Goal: Information Seeking & Learning: Learn about a topic

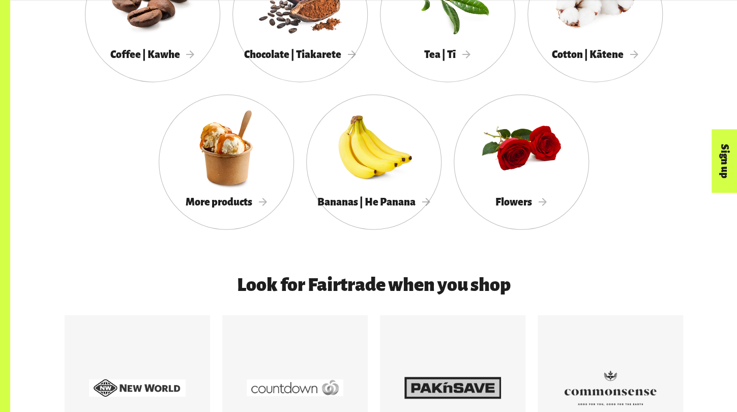
scroll to position [1044, 0]
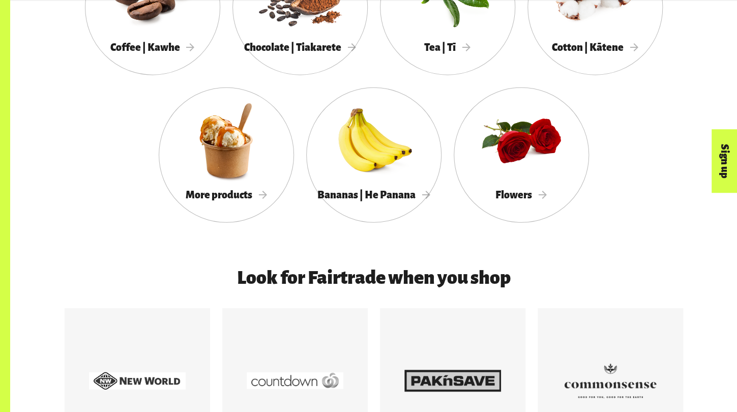
click at [425, 285] on h3 "Look for Fairtrade when you shop" at bounding box center [373, 278] width 517 height 20
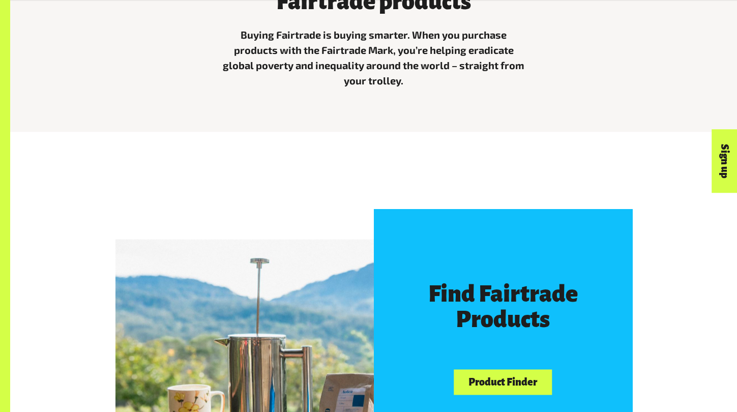
scroll to position [456, 0]
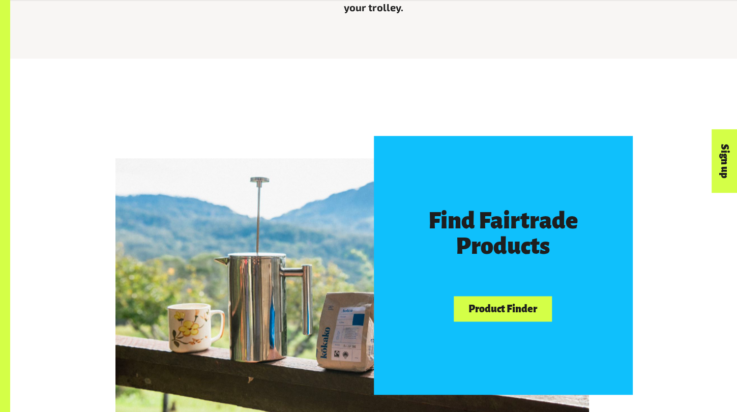
click at [484, 313] on link "Product Finder" at bounding box center [503, 309] width 98 height 26
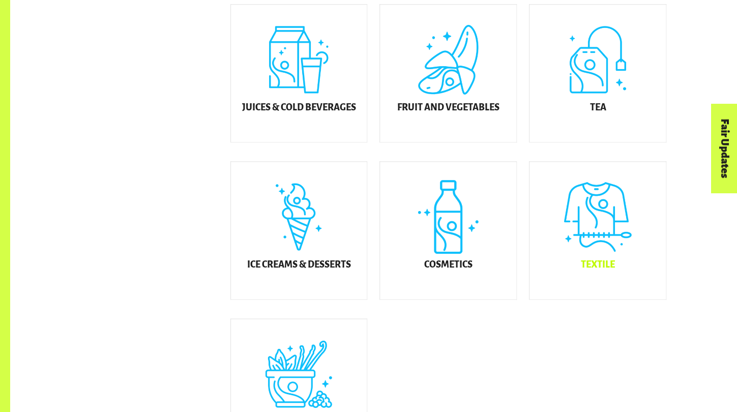
scroll to position [479, 0]
click at [614, 232] on div "Textile" at bounding box center [597, 229] width 136 height 137
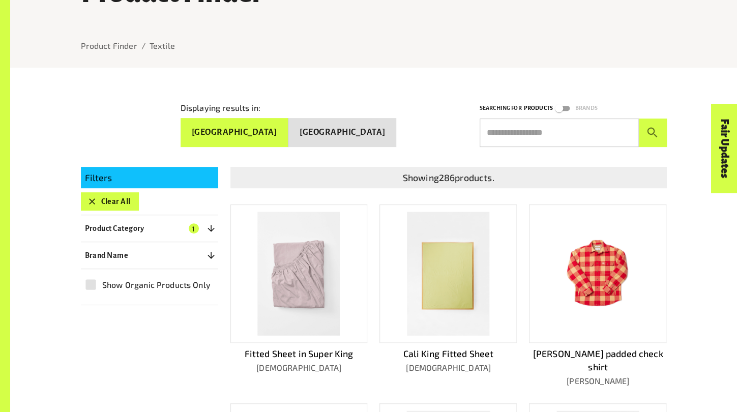
scroll to position [115, 0]
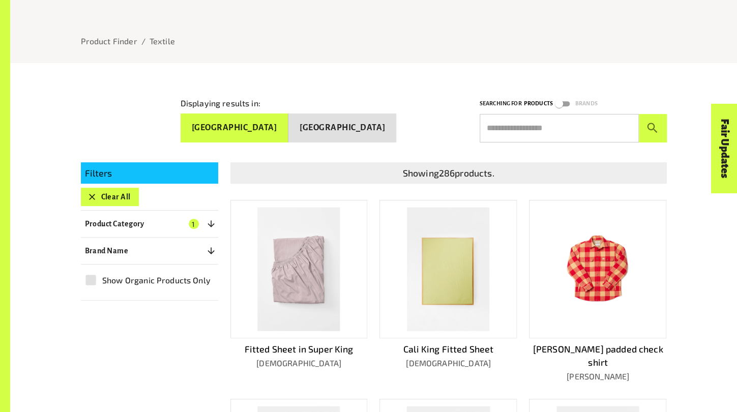
click at [203, 250] on button "Brand Name 0" at bounding box center [149, 251] width 137 height 18
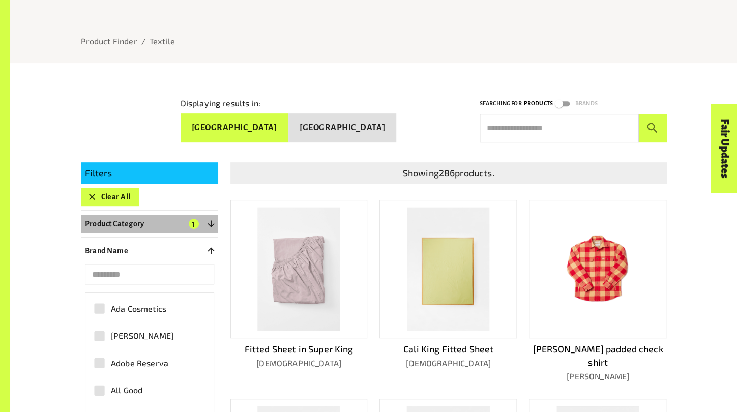
click at [215, 219] on icon "button" at bounding box center [211, 224] width 10 height 10
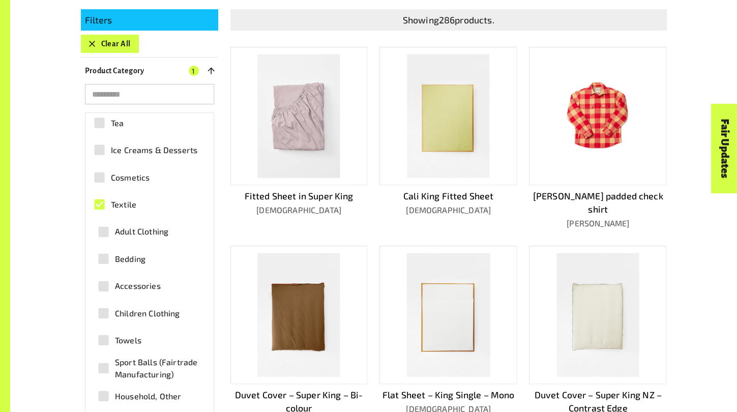
scroll to position [143, 0]
click at [151, 236] on label "Adult Clothing" at bounding box center [146, 231] width 108 height 23
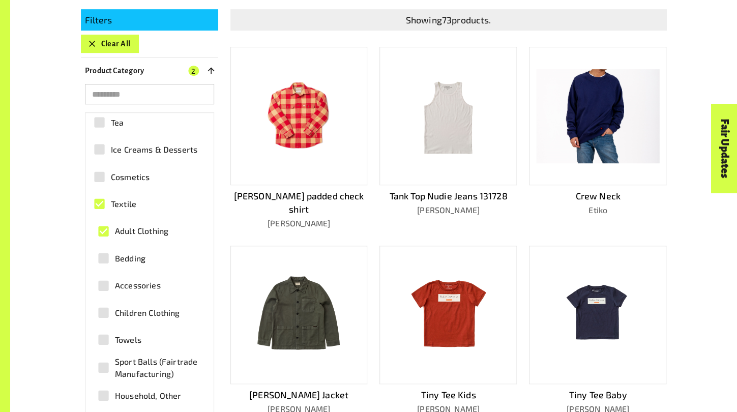
click at [234, 292] on div "Filters Clear All Product Category 2 ​ Coffee Gold & Jewellery Chocolate Juices…" at bounding box center [368, 418] width 598 height 842
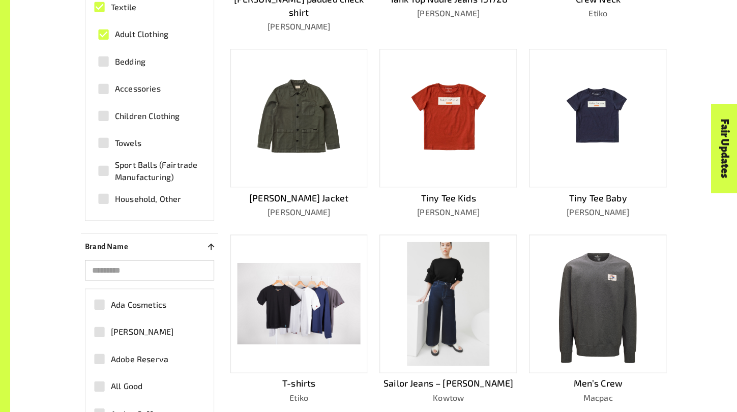
scroll to position [521, 0]
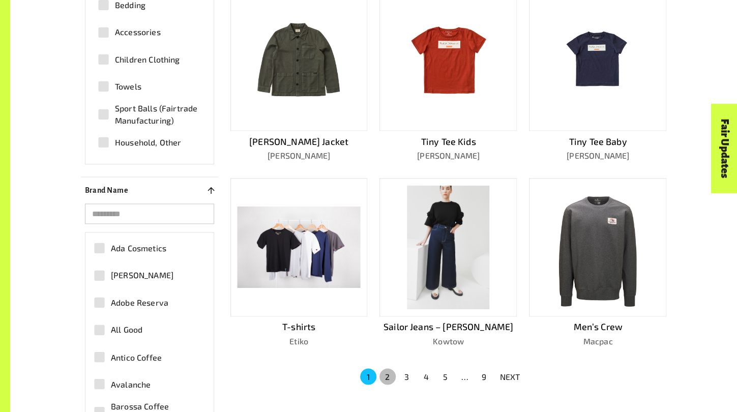
click at [388, 368] on button "2" at bounding box center [387, 376] width 16 height 16
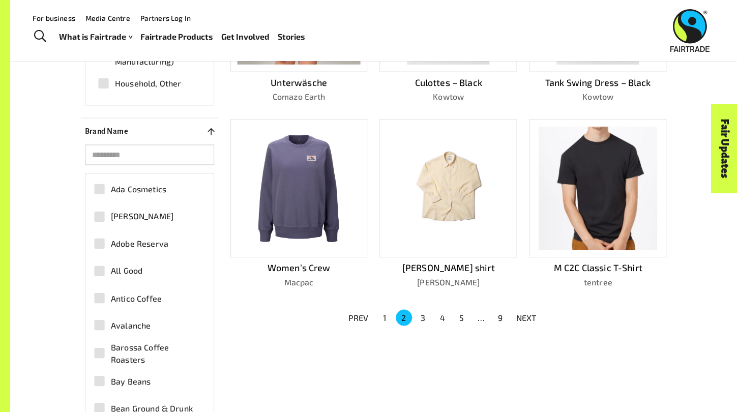
scroll to position [533, 0]
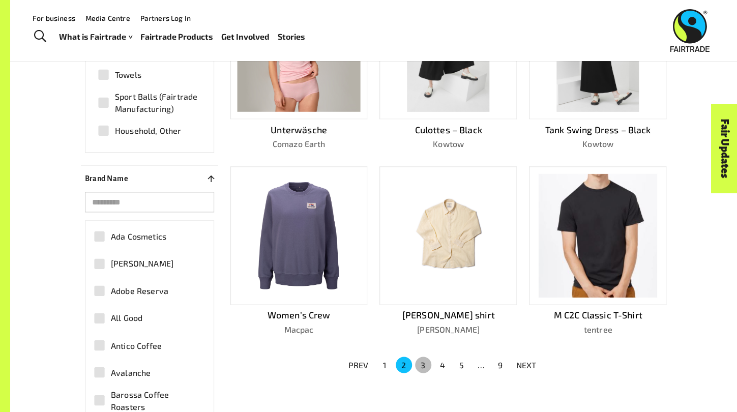
click at [420, 357] on button "3" at bounding box center [423, 365] width 16 height 16
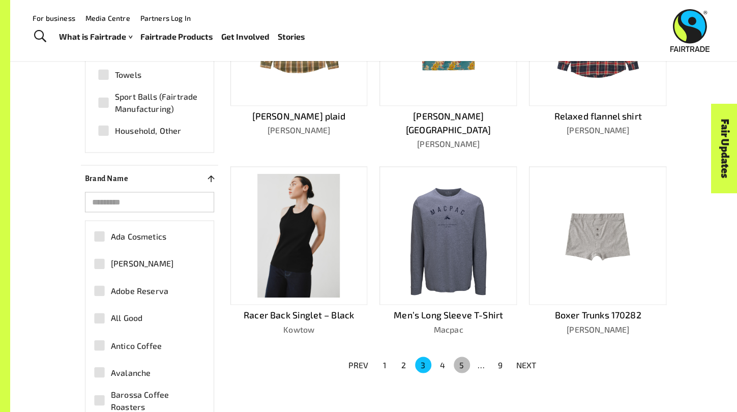
click at [455, 357] on button "5" at bounding box center [462, 365] width 16 height 16
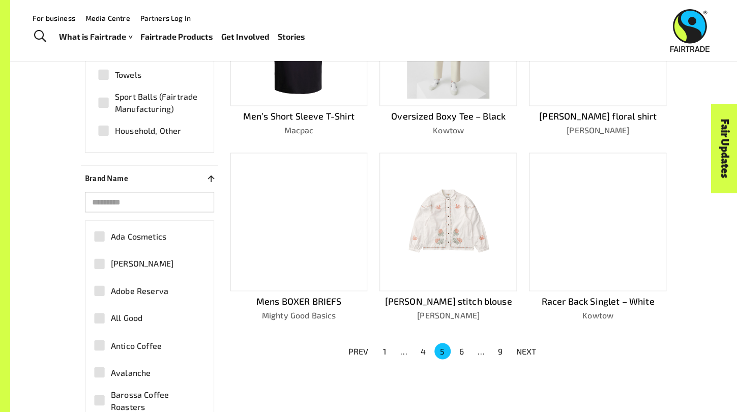
scroll to position [524, 0]
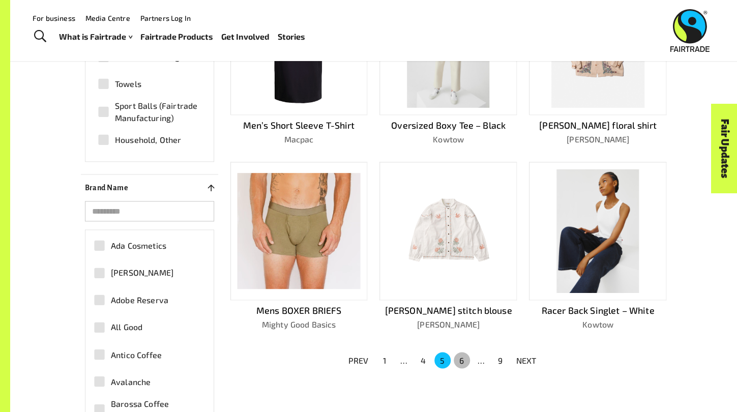
click at [463, 356] on button "6" at bounding box center [462, 360] width 16 height 16
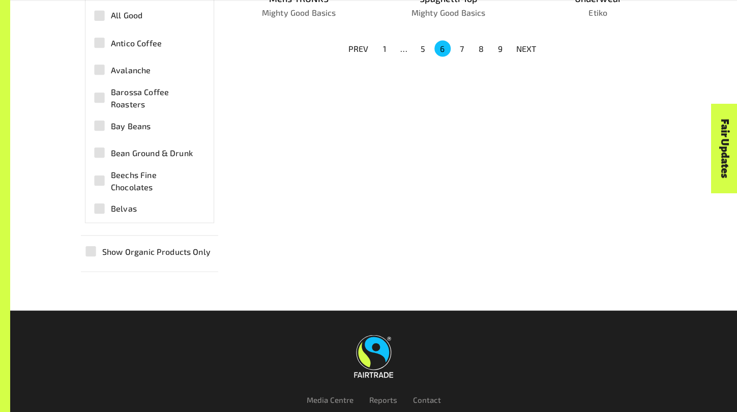
scroll to position [871, 0]
